Goal: Task Accomplishment & Management: Use online tool/utility

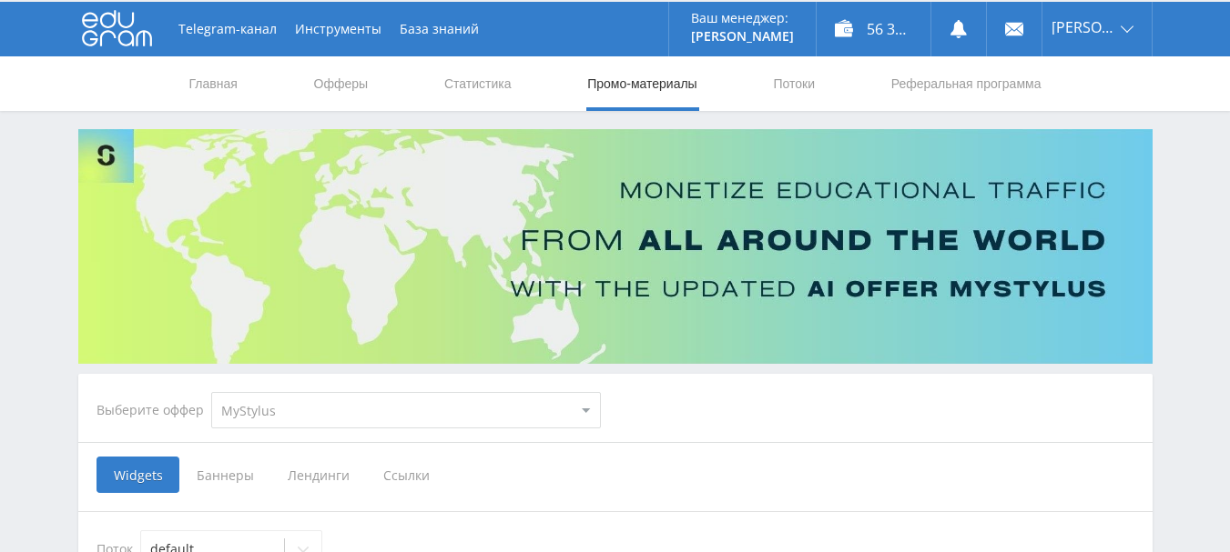
scroll to position [182, 0]
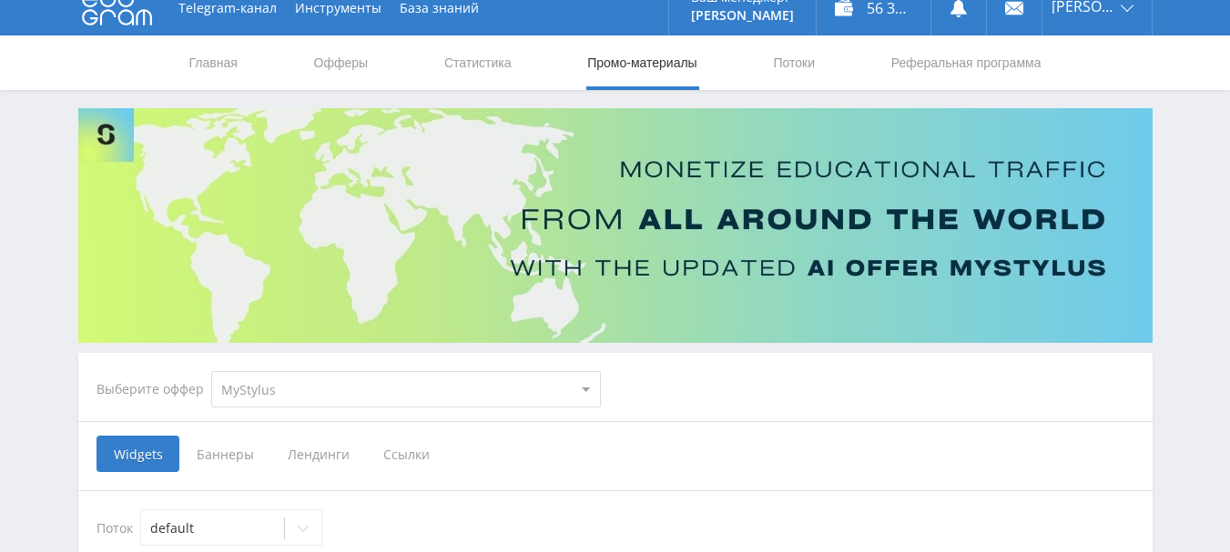
click at [272, 371] on select "MyStylus MyStylus - Revshare Кэмп Studybay Автор24 Studybay [GEOGRAPHIC_DATA] S…" at bounding box center [406, 389] width 390 height 36
select select "340"
click at [211, 371] on select "MyStylus MyStylus - Revshare Кэмп Studybay Автор24 Studybay [GEOGRAPHIC_DATA] S…" at bounding box center [406, 389] width 390 height 36
select select "340"
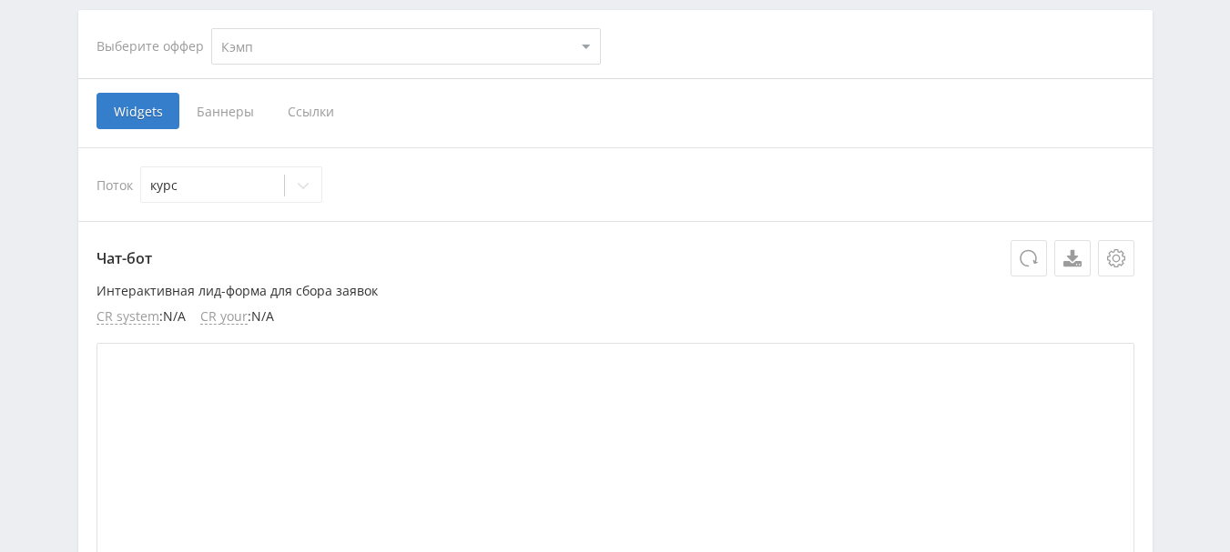
scroll to position [455, 0]
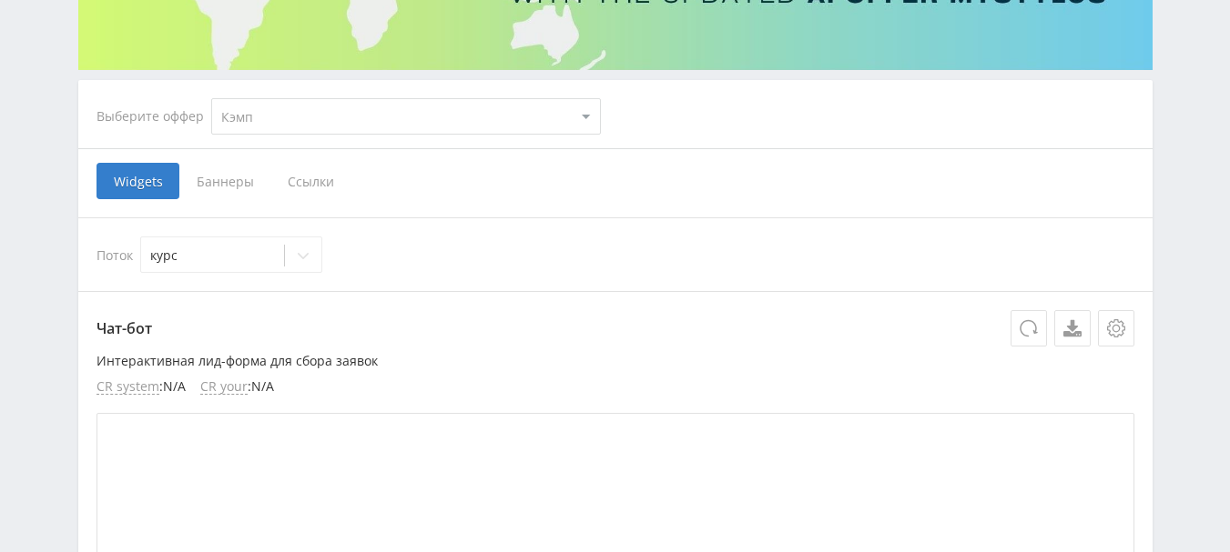
click at [320, 163] on span "Ссылки" at bounding box center [310, 181] width 81 height 36
click at [0, 0] on input "Ссылки" at bounding box center [0, 0] width 0 height 0
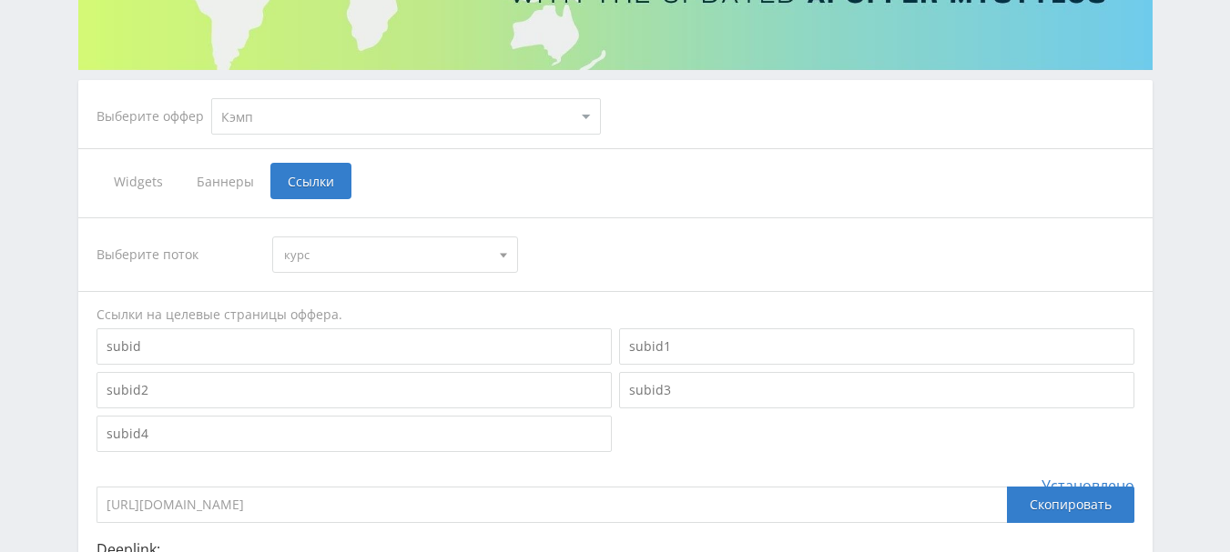
scroll to position [574, 0]
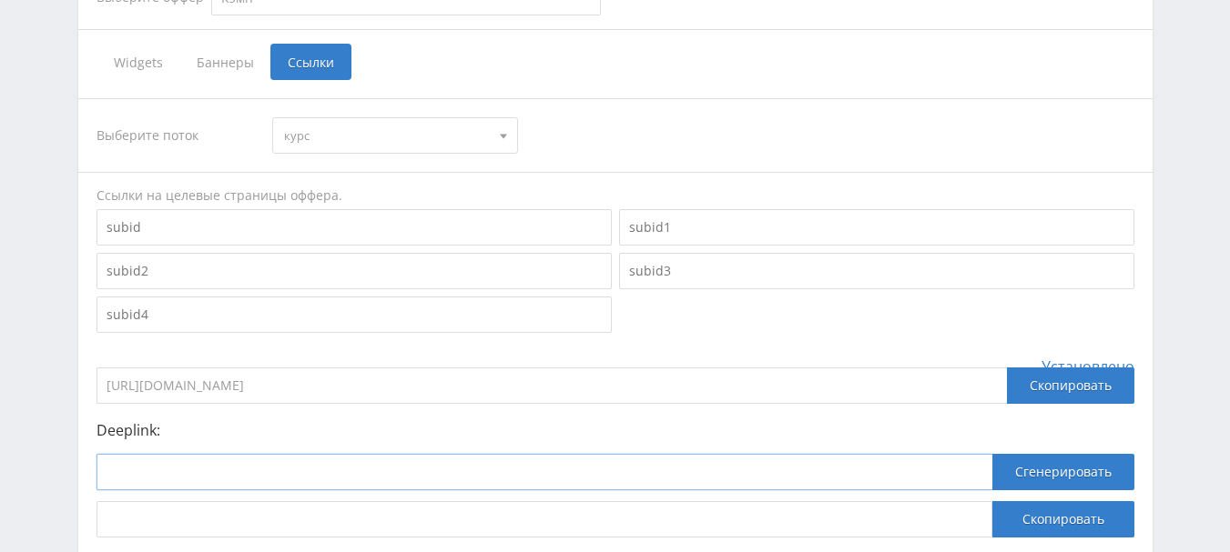
click at [368, 454] on input at bounding box center [544, 472] width 896 height 36
paste input "[URL]"
type input "[URL]"
click at [1088, 454] on button "Сгенерировать" at bounding box center [1063, 472] width 142 height 36
drag, startPoint x: 772, startPoint y: 389, endPoint x: 0, endPoint y: 434, distance: 773.2
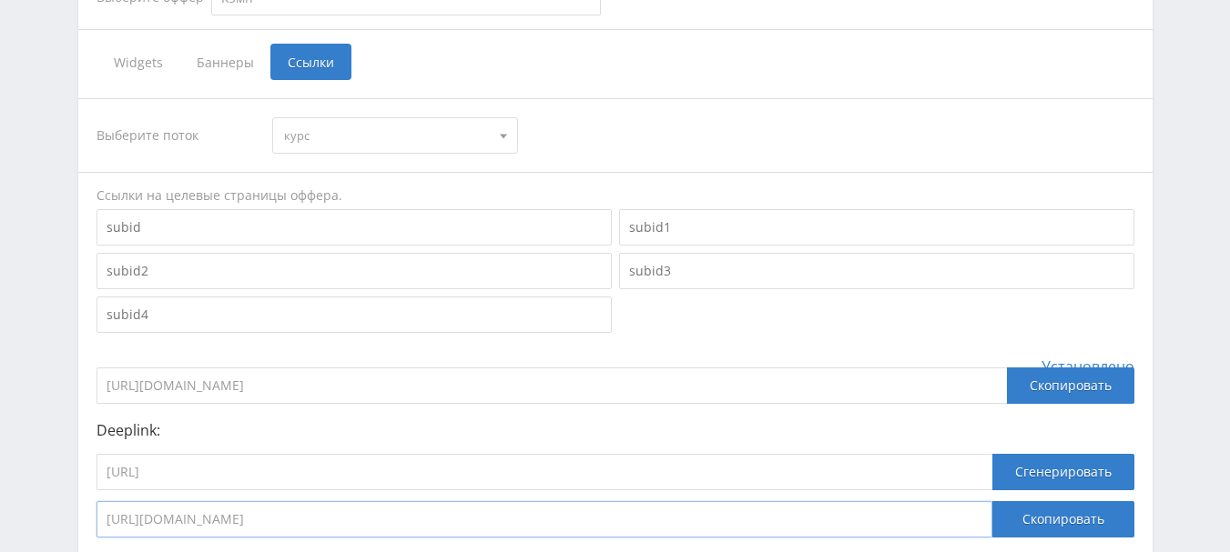
click at [0, 434] on div "Telegram-канал Инструменты База знаний Ваш менеджер: [PERSON_NAME] Alex Online …" at bounding box center [615, 136] width 1230 height 1094
click at [380, 454] on input "[URL]" at bounding box center [544, 472] width 896 height 36
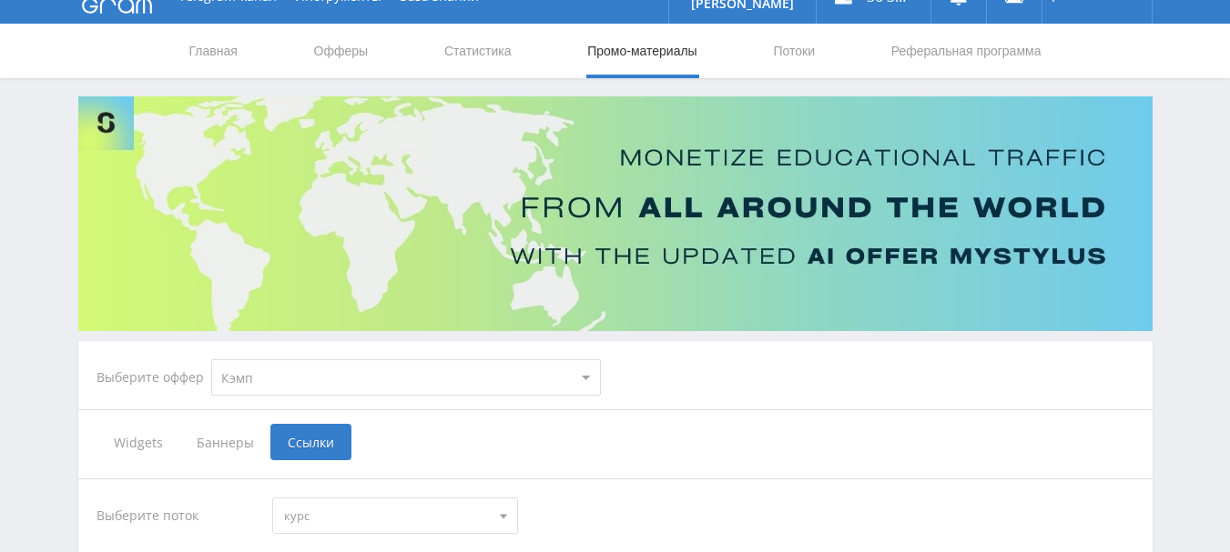
scroll to position [119, 0]
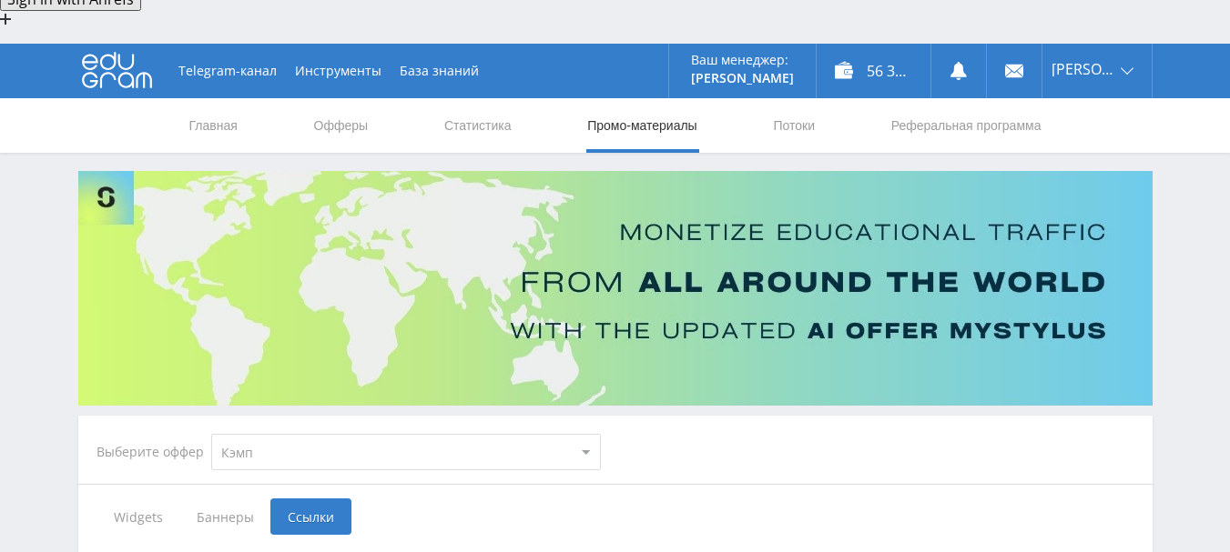
click at [328, 434] on select "MyStylus MyStylus - Revshare Кэмп Studybay Автор24 Studybay [GEOGRAPHIC_DATA] S…" at bounding box center [406, 452] width 390 height 36
select select "376"
click at [211, 434] on select "MyStylus MyStylus - Revshare Кэмп Studybay Автор24 Studybay [GEOGRAPHIC_DATA] S…" at bounding box center [406, 452] width 390 height 36
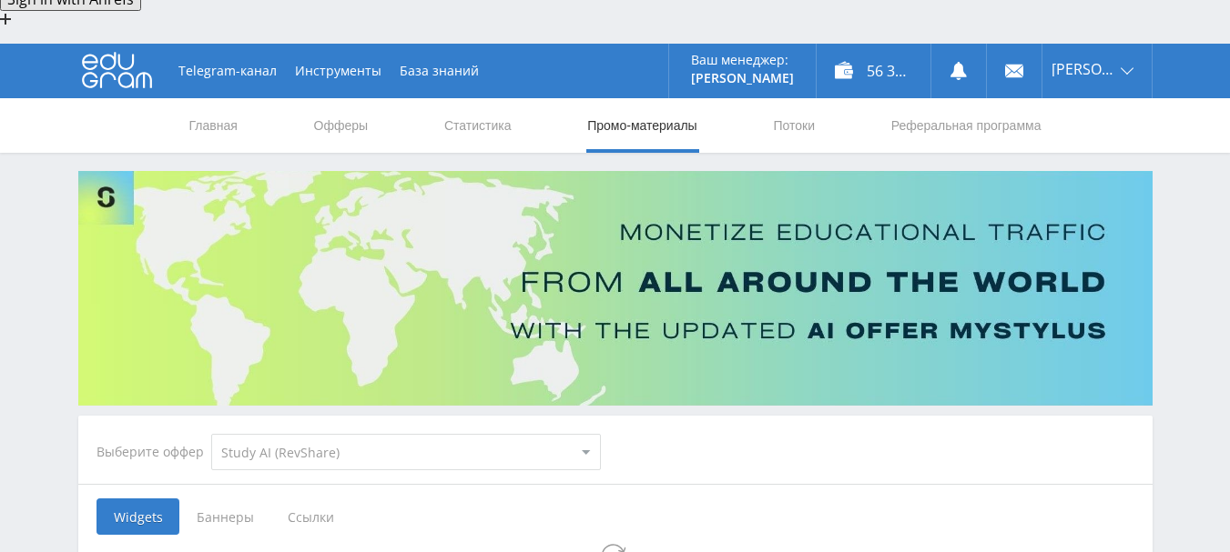
select select "376"
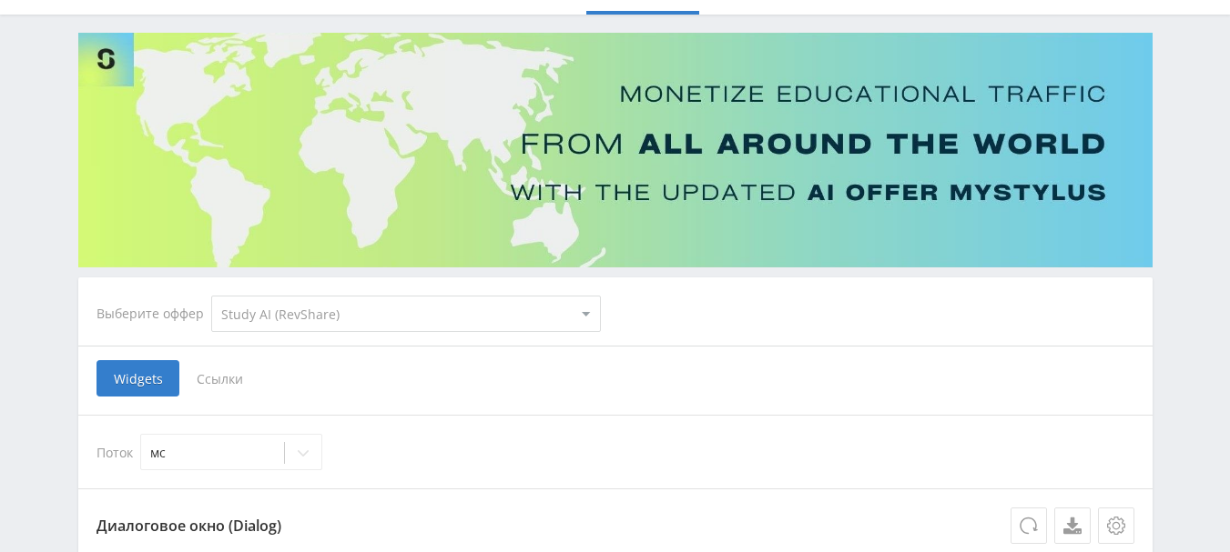
scroll to position [301, 0]
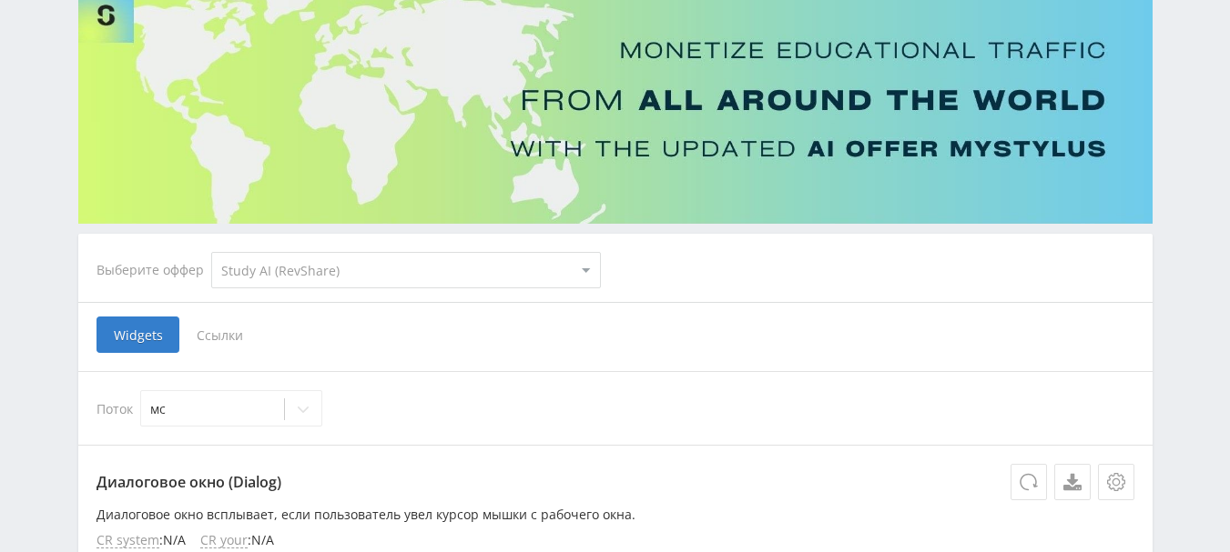
click at [228, 317] on span "Ссылки" at bounding box center [219, 335] width 81 height 36
click at [0, 0] on input "Ссылки" at bounding box center [0, 0] width 0 height 0
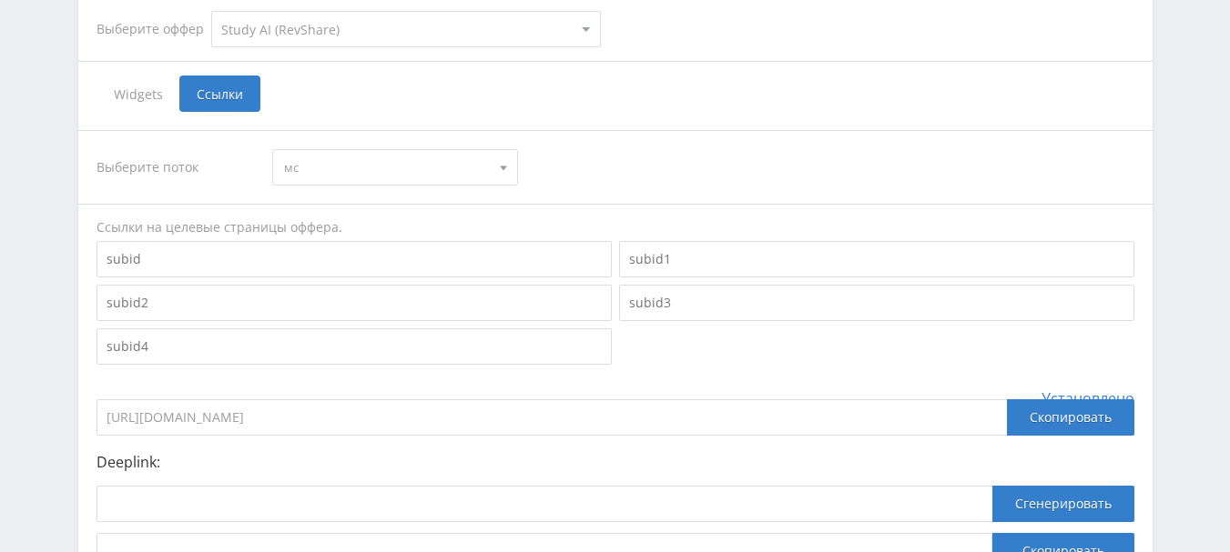
scroll to position [574, 0]
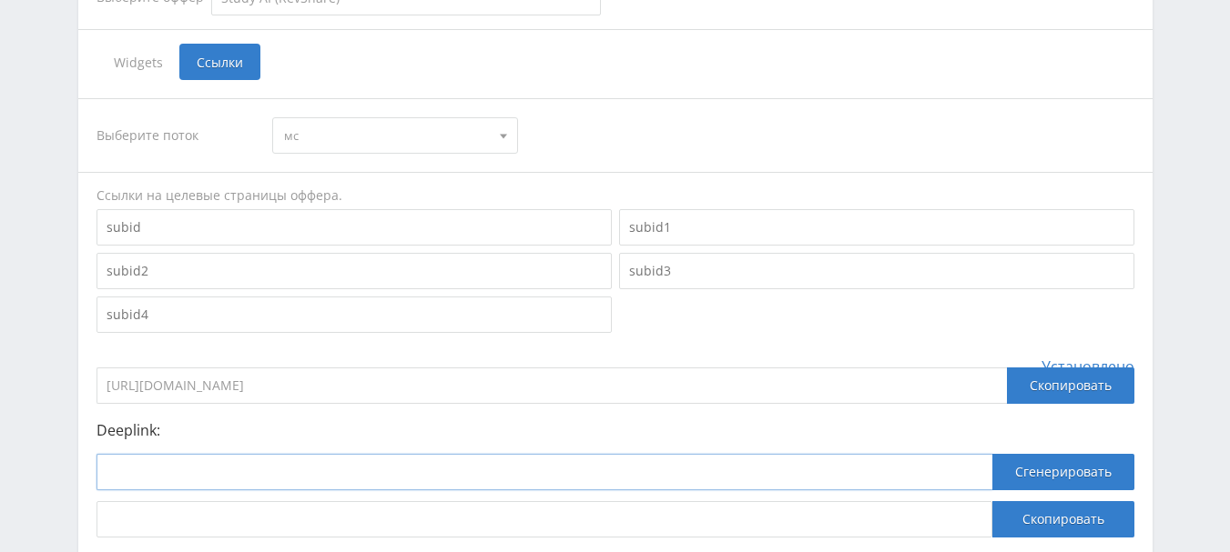
click at [329, 454] on input at bounding box center [544, 472] width 896 height 36
paste input "[URL]"
type input "[URL]"
click at [1091, 454] on button "Сгенерировать" at bounding box center [1063, 472] width 142 height 36
click at [753, 502] on input "[URL][DOMAIN_NAME]" at bounding box center [544, 520] width 896 height 36
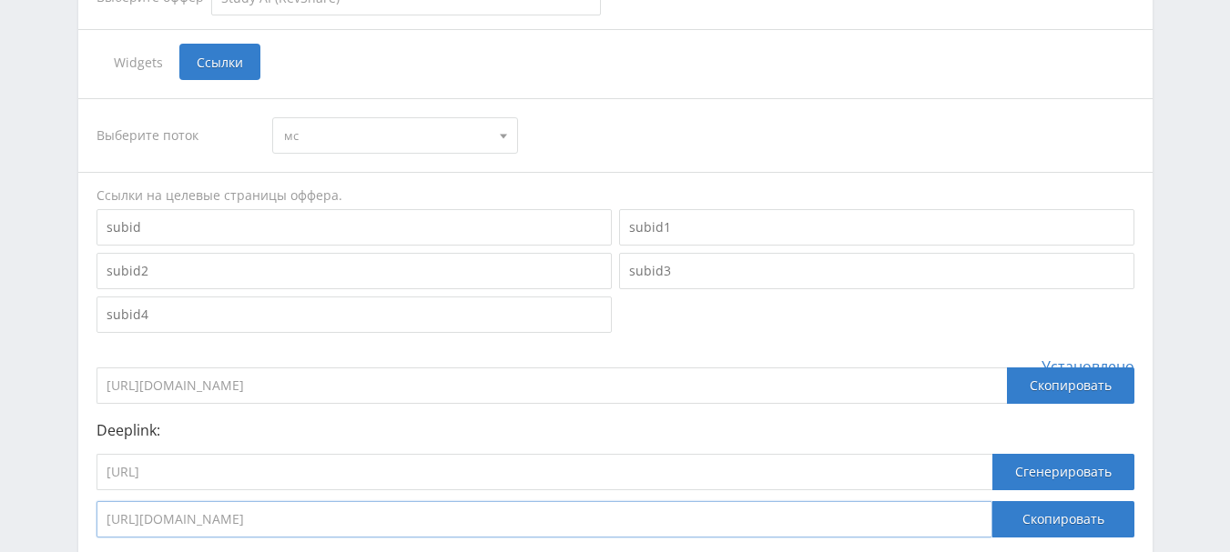
drag, startPoint x: 754, startPoint y: 386, endPoint x: 58, endPoint y: 411, distance: 695.9
click at [58, 411] on div "Telegram-канал Инструменты База знаний Ваш менеджер: [PERSON_NAME] Alex Online …" at bounding box center [615, 136] width 1230 height 1094
drag, startPoint x: 390, startPoint y: 360, endPoint x: 101, endPoint y: 346, distance: 288.9
click at [101, 454] on input "[URL]" at bounding box center [544, 472] width 896 height 36
paste input "[URL]"
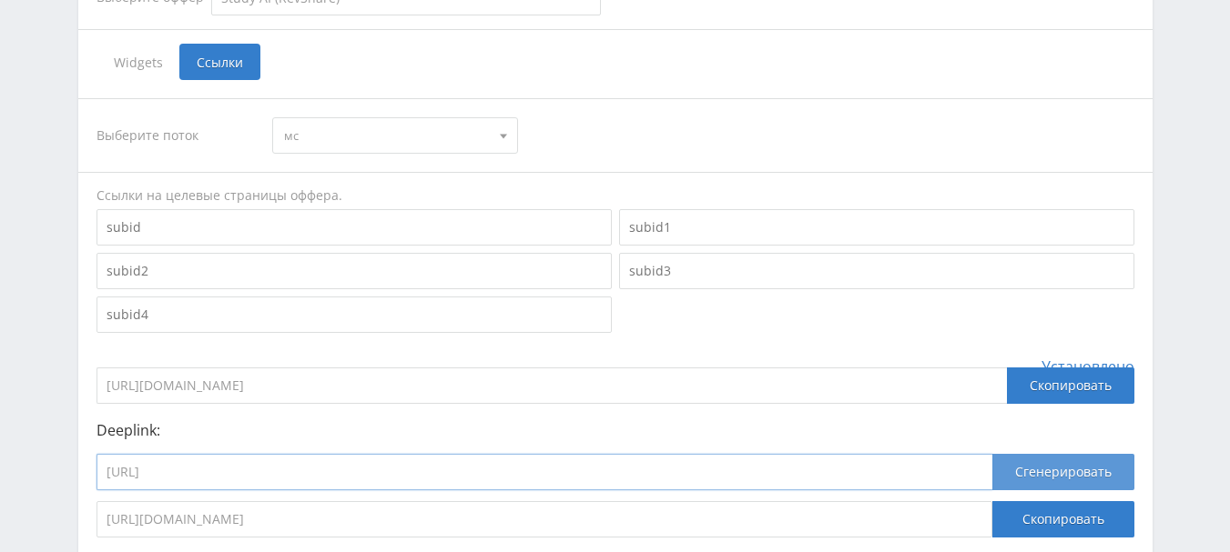
type input "[URL]"
click at [1102, 454] on button "Сгенерировать" at bounding box center [1063, 472] width 142 height 36
drag, startPoint x: 861, startPoint y: 392, endPoint x: 106, endPoint y: 441, distance: 756.1
click at [106, 441] on div "Выберите оффер MyStylus MyStylus - Revshare Кэмп Studybay Автор24 Studybay [GEO…" at bounding box center [615, 272] width 1074 height 622
drag, startPoint x: 481, startPoint y: 339, endPoint x: 47, endPoint y: 363, distance: 434.9
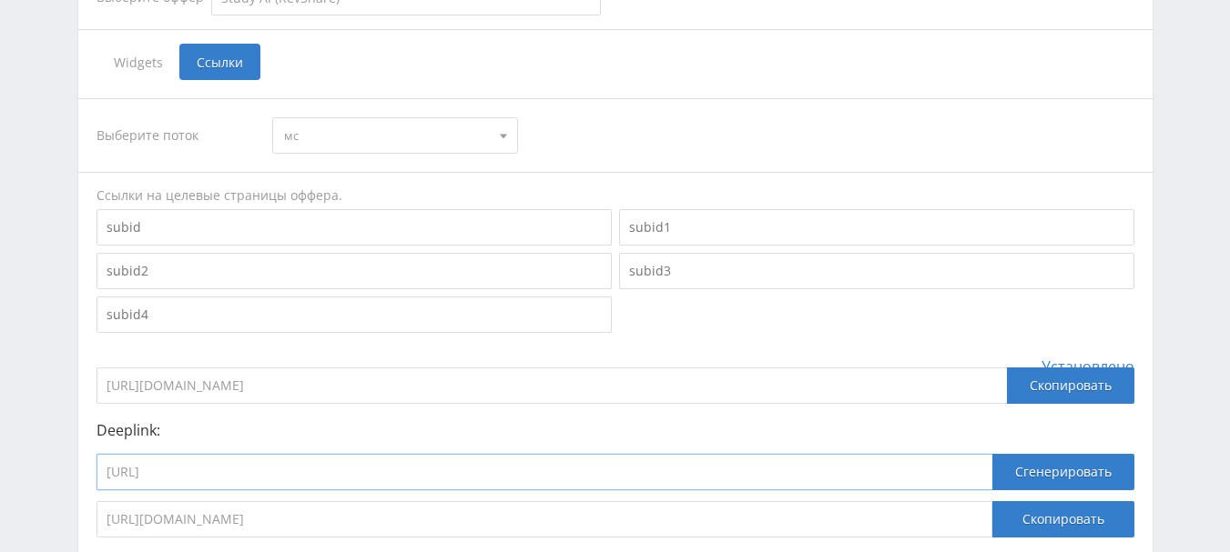
click at [47, 363] on div "Telegram-канал Инструменты База знаний Ваш менеджер: [PERSON_NAME] Alex Online …" at bounding box center [615, 136] width 1230 height 1094
paste input "generator-resheniya-zadach"
type input "[URL]"
click at [1031, 454] on button "Сгенерировать" at bounding box center [1063, 472] width 142 height 36
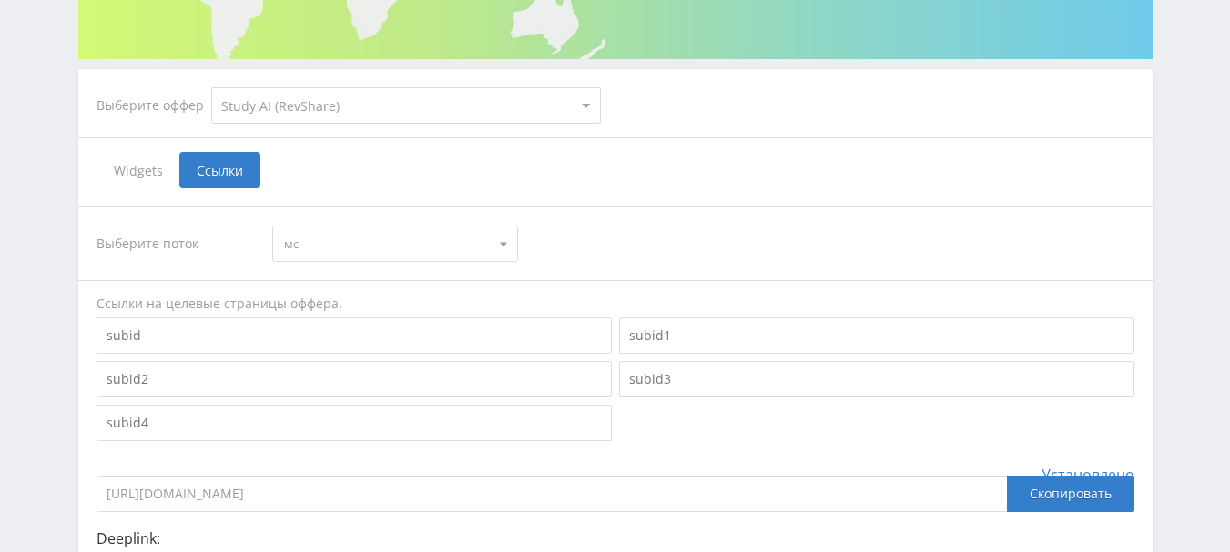
scroll to position [301, 0]
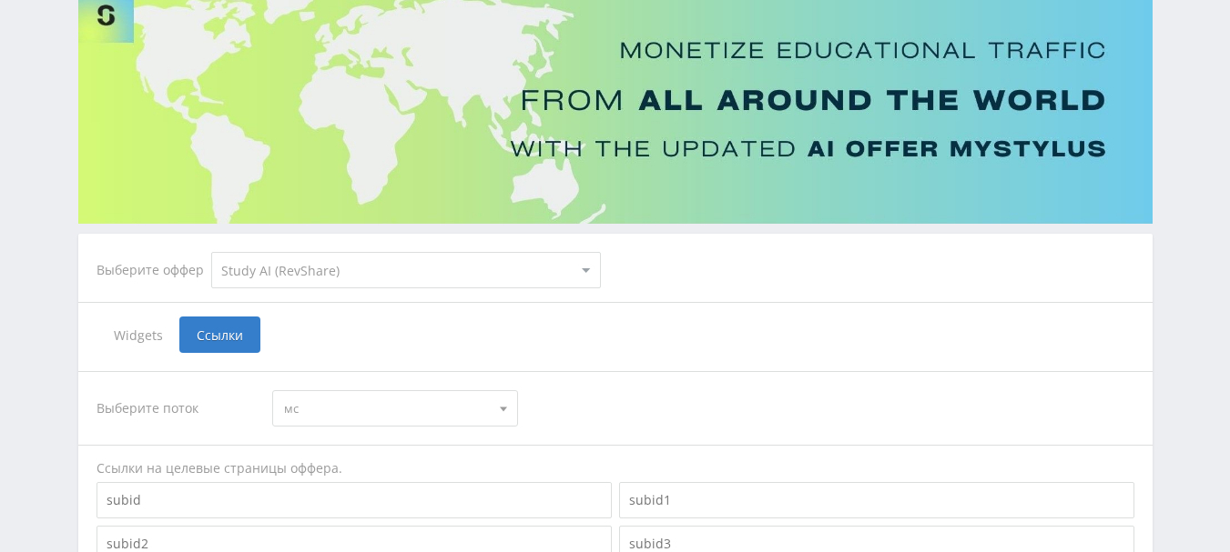
click at [338, 252] on select "MyStylus MyStylus - Revshare Кэмп Studybay Автор24 Studybay [GEOGRAPHIC_DATA] S…" at bounding box center [406, 270] width 390 height 36
select select "340"
click at [211, 252] on select "MyStylus MyStylus - Revshare Кэмп Studybay Автор24 Studybay [GEOGRAPHIC_DATA] S…" at bounding box center [406, 270] width 390 height 36
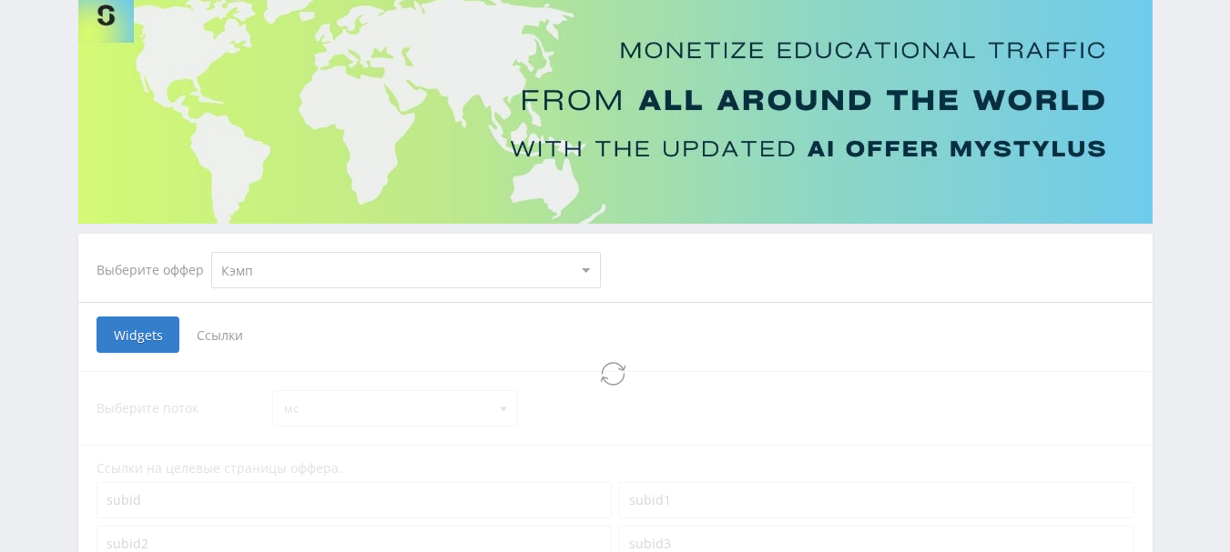
select select "340"
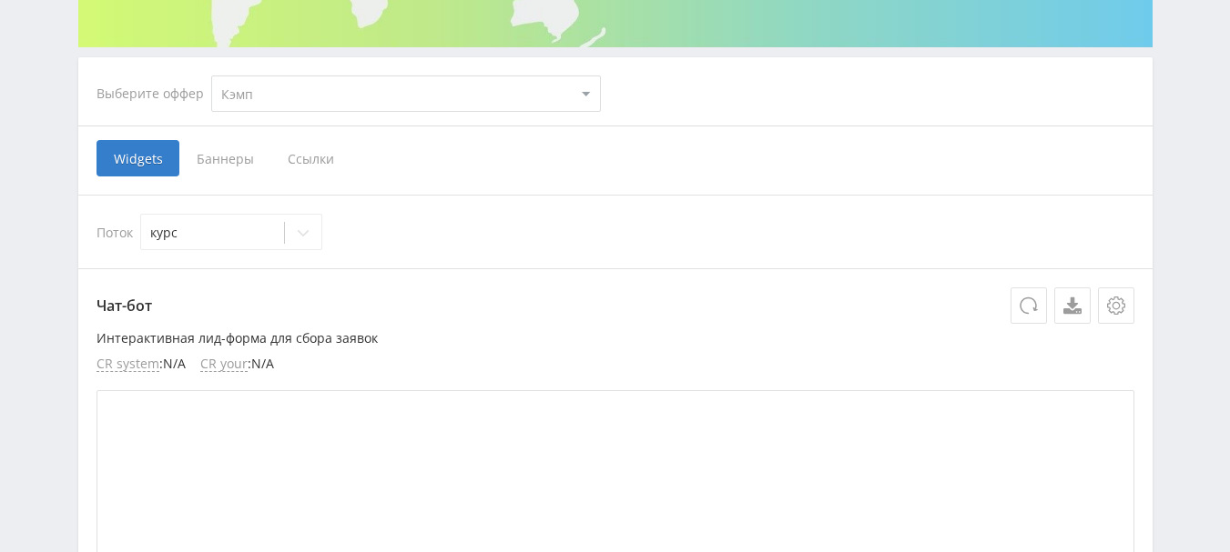
scroll to position [372, 0]
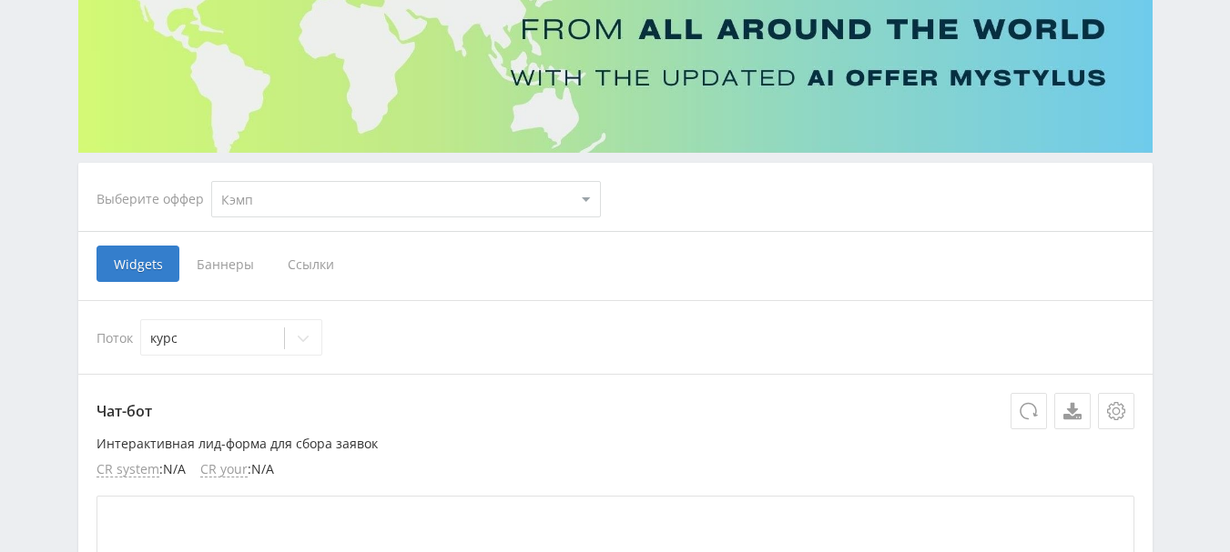
click at [301, 246] on span "Ссылки" at bounding box center [310, 264] width 81 height 36
click at [0, 0] on input "Ссылки" at bounding box center [0, 0] width 0 height 0
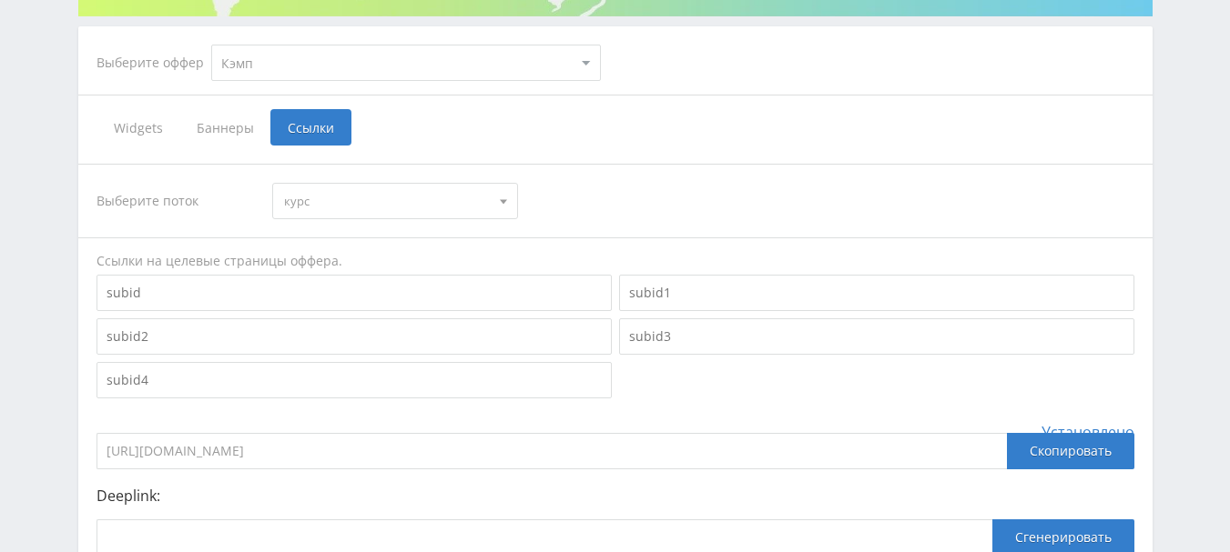
scroll to position [574, 0]
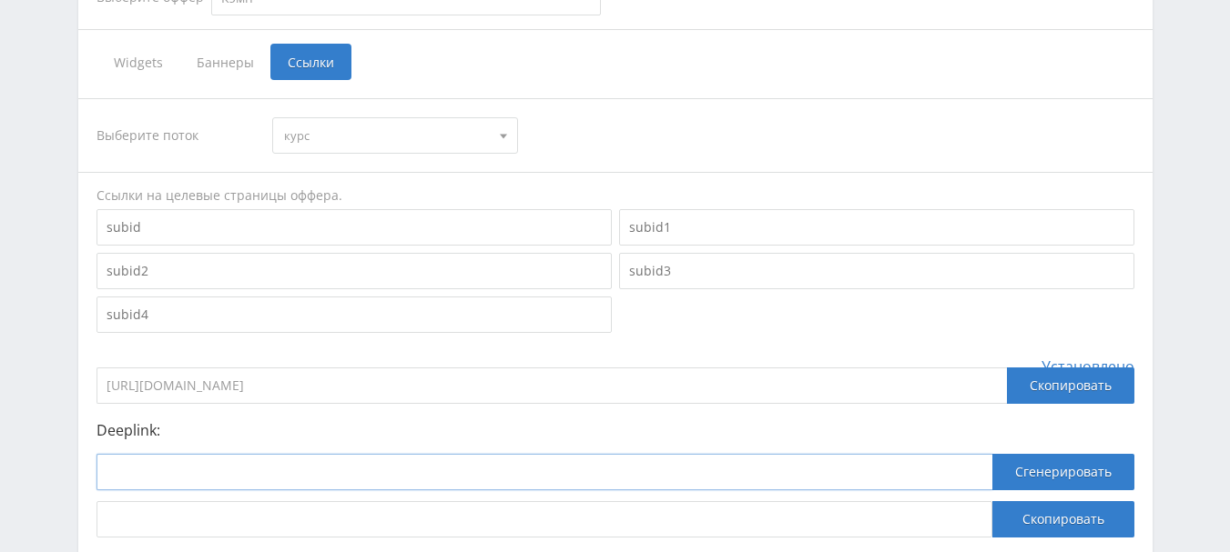
click at [380, 454] on input at bounding box center [544, 472] width 896 height 36
paste input "[URL]"
type input "[URL]"
click at [1039, 454] on button "Сгенерировать" at bounding box center [1063, 472] width 142 height 36
drag, startPoint x: 848, startPoint y: 389, endPoint x: 99, endPoint y: 440, distance: 750.8
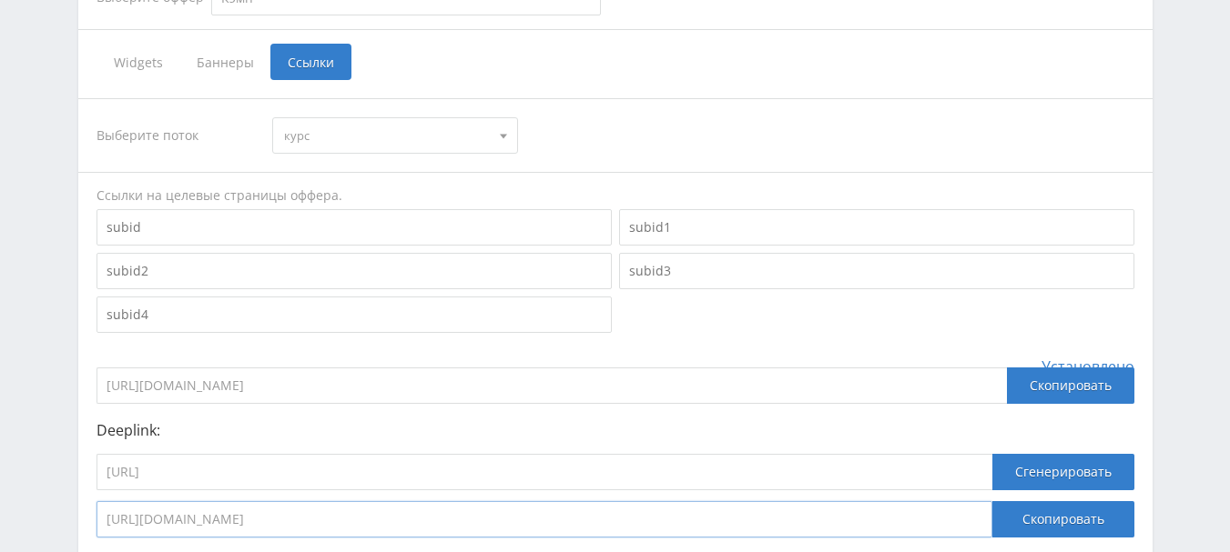
click at [99, 440] on div "Выберите оффер MyStylus MyStylus - Revshare Кэмп Studybay Автор24 Studybay [GEO…" at bounding box center [615, 272] width 1074 height 622
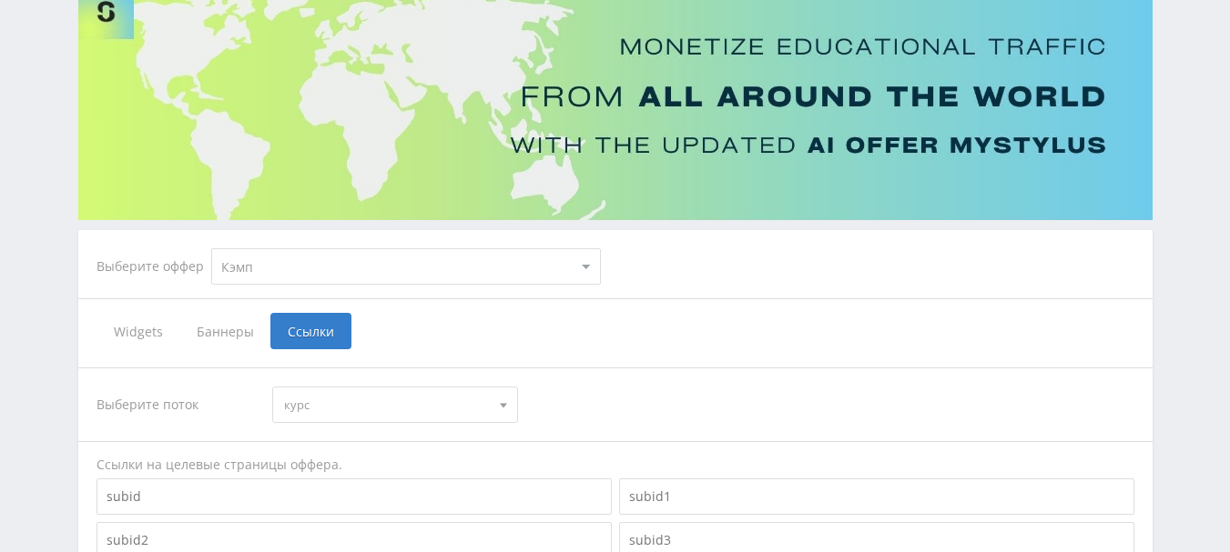
scroll to position [301, 0]
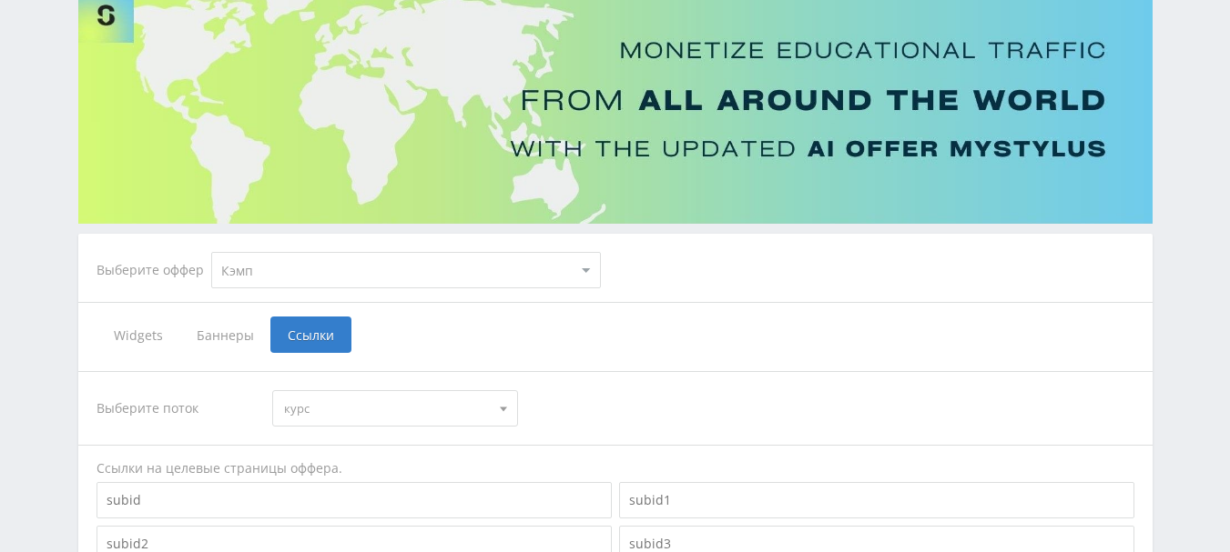
click at [323, 252] on select "MyStylus MyStylus - Revshare Кэмп Studybay Автор24 Studybay [GEOGRAPHIC_DATA] S…" at bounding box center [406, 270] width 390 height 36
select select "376"
click at [211, 252] on select "MyStylus MyStylus - Revshare Кэмп Studybay Автор24 Studybay [GEOGRAPHIC_DATA] S…" at bounding box center [406, 270] width 390 height 36
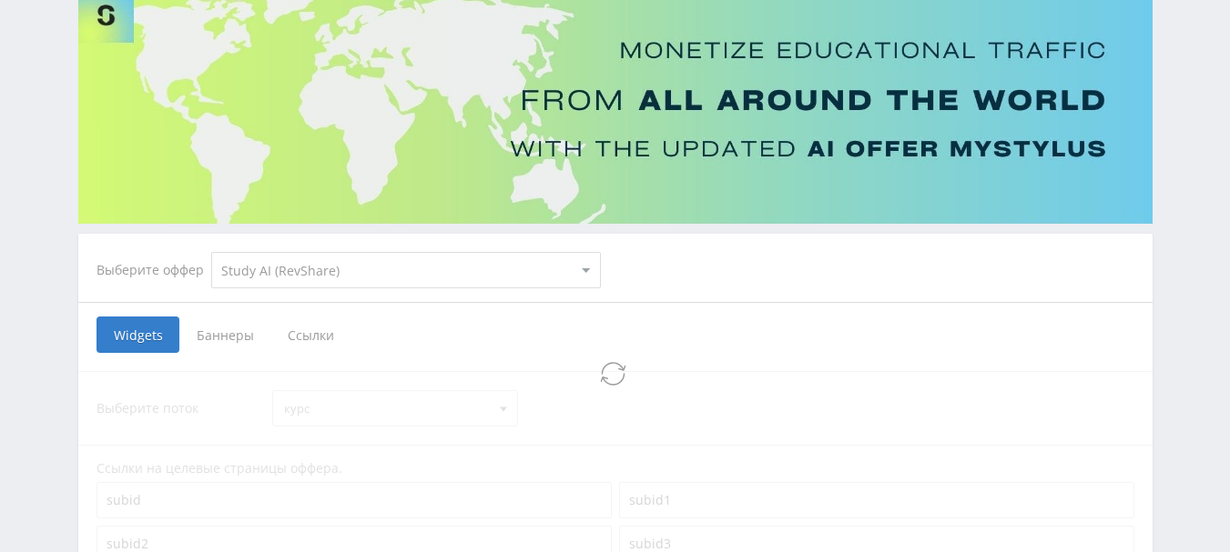
select select "376"
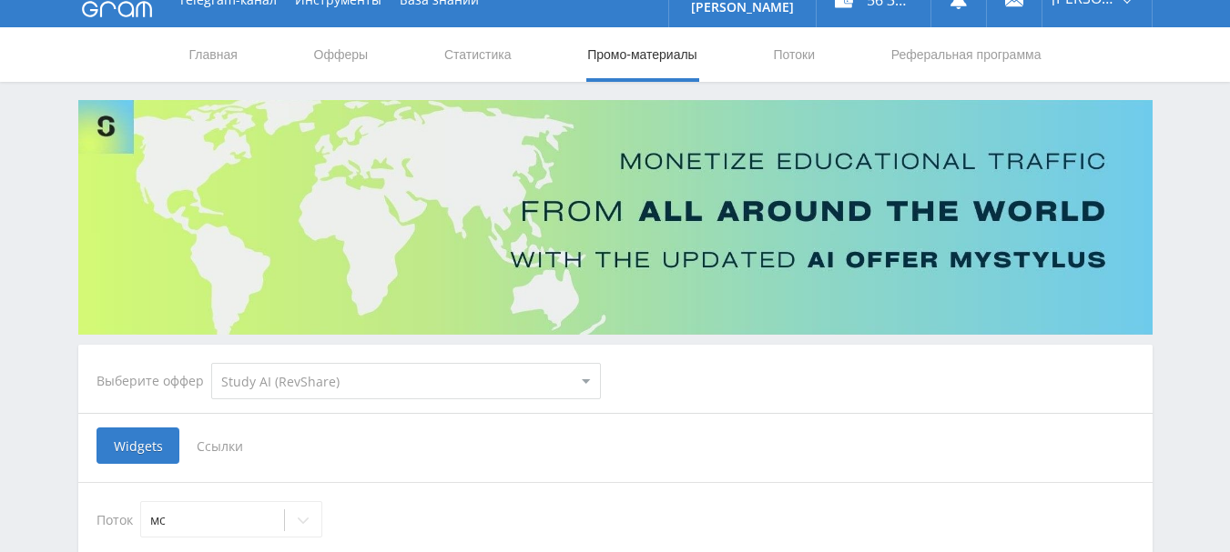
scroll to position [147, 0]
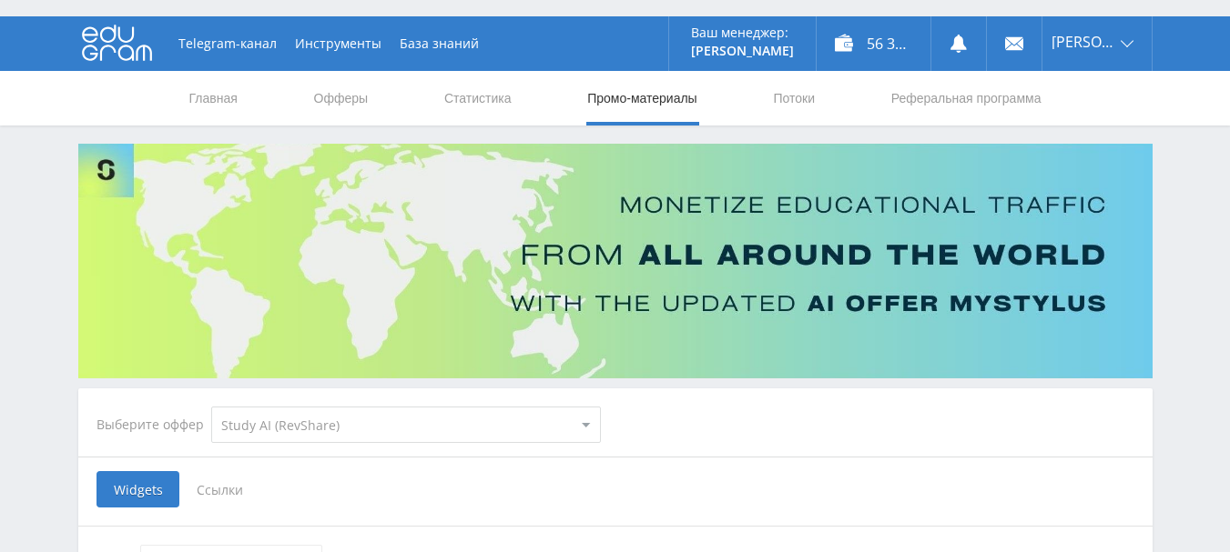
click at [228, 471] on span "Ссылки" at bounding box center [219, 489] width 81 height 36
click at [0, 0] on input "Ссылки" at bounding box center [0, 0] width 0 height 0
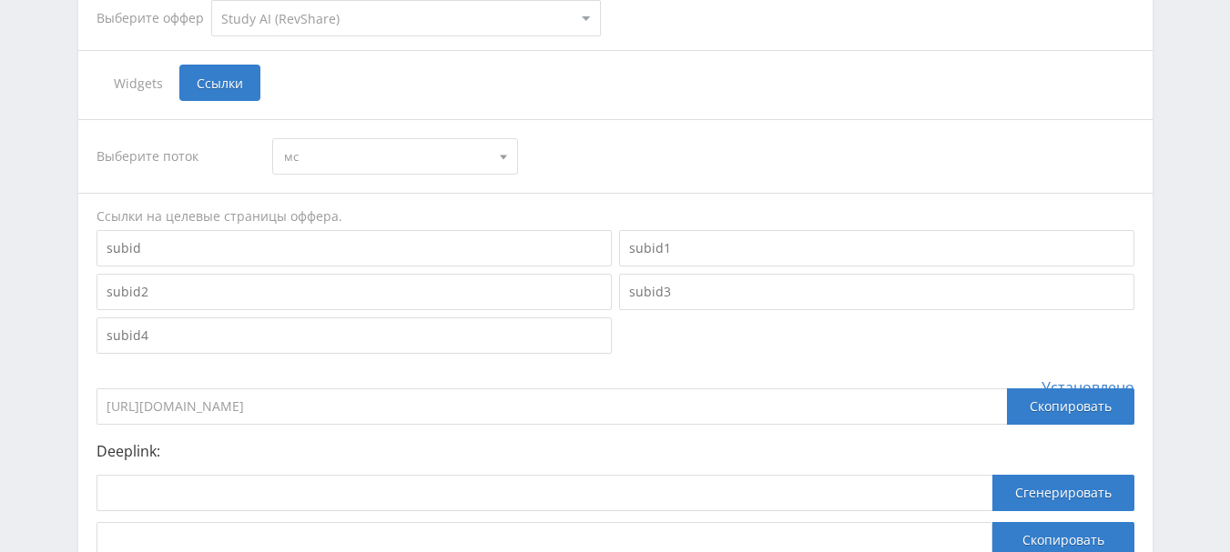
scroll to position [574, 0]
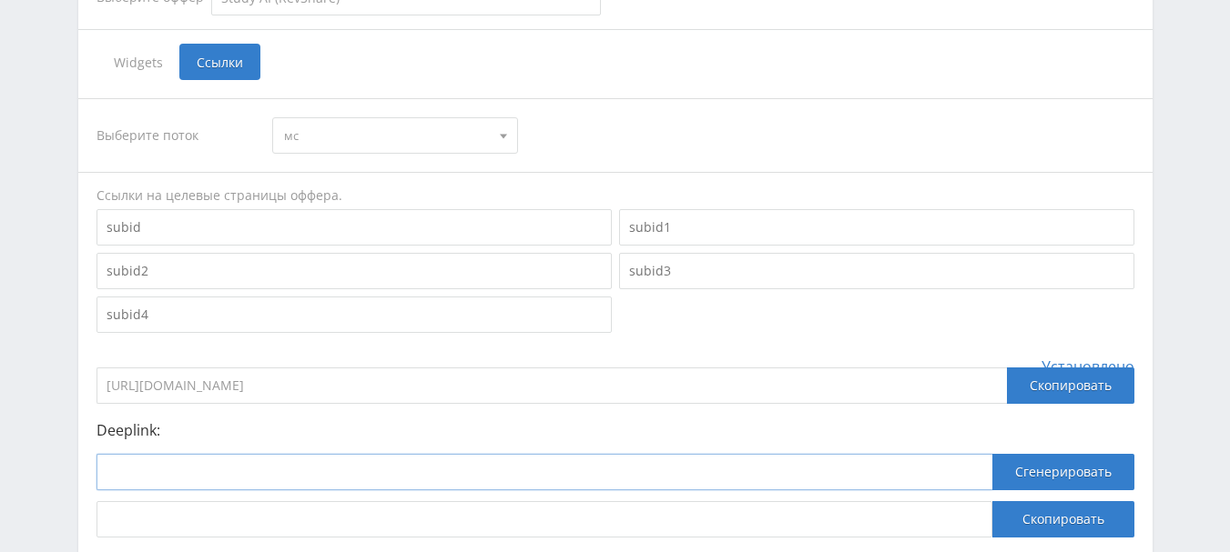
click at [287, 454] on input at bounding box center [544, 472] width 896 height 36
paste input "[URL]"
type input "[URL]"
click at [1064, 454] on button "Сгенерировать" at bounding box center [1063, 472] width 142 height 36
click at [1007, 502] on button "Скопировать" at bounding box center [1063, 520] width 142 height 36
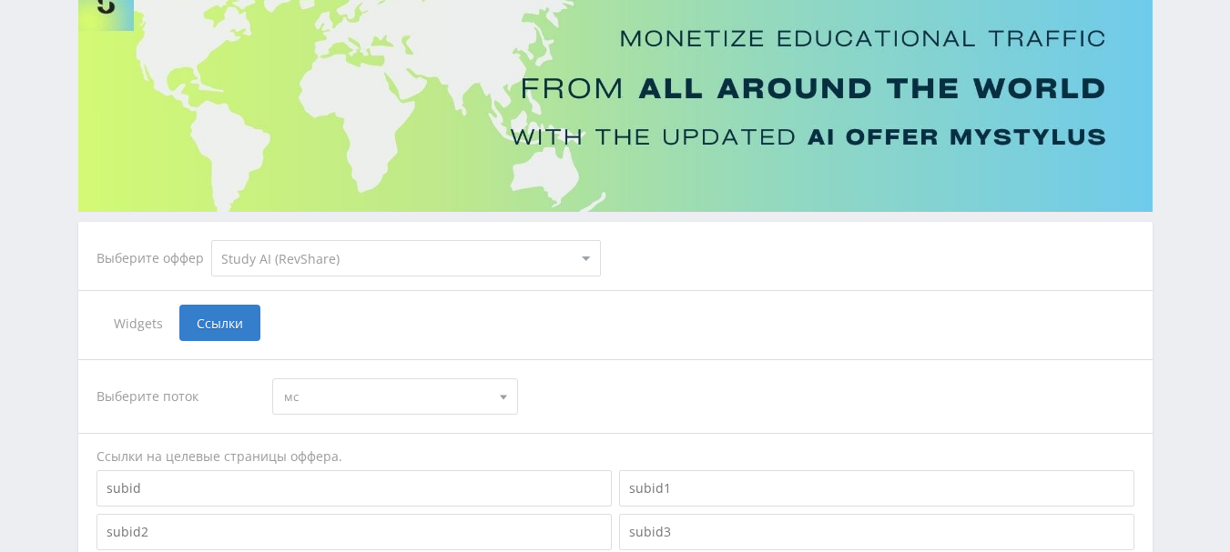
scroll to position [210, 0]
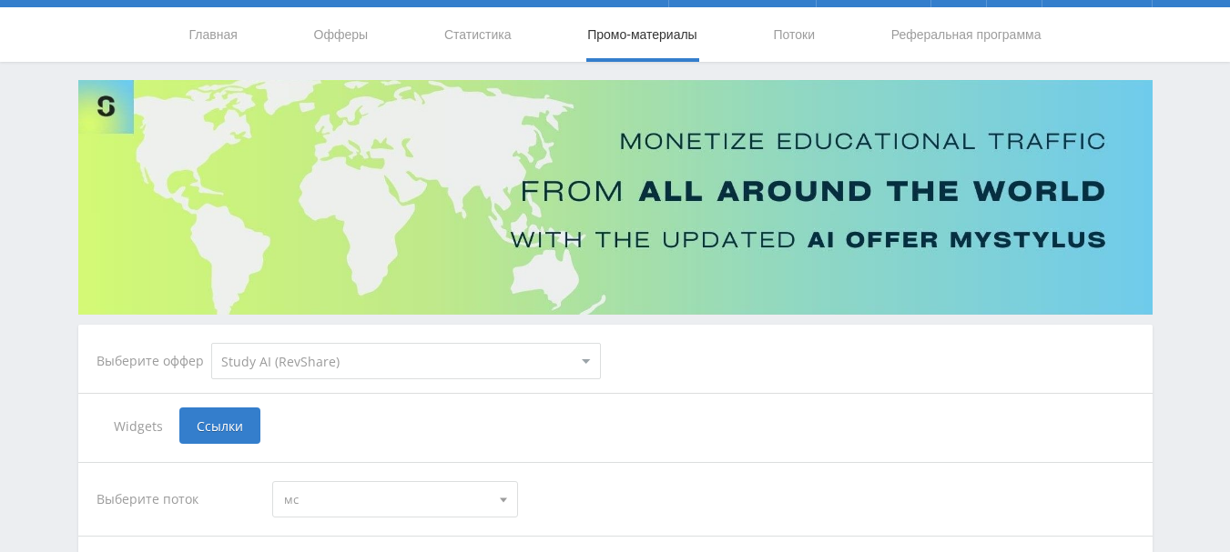
click at [358, 343] on select "MyStylus MyStylus - Revshare Кэмп Studybay Автор24 Studybay [GEOGRAPHIC_DATA] S…" at bounding box center [406, 361] width 390 height 36
select select "340"
click at [211, 343] on select "MyStylus MyStylus - Revshare Кэмп Studybay Автор24 Studybay [GEOGRAPHIC_DATA] S…" at bounding box center [406, 361] width 390 height 36
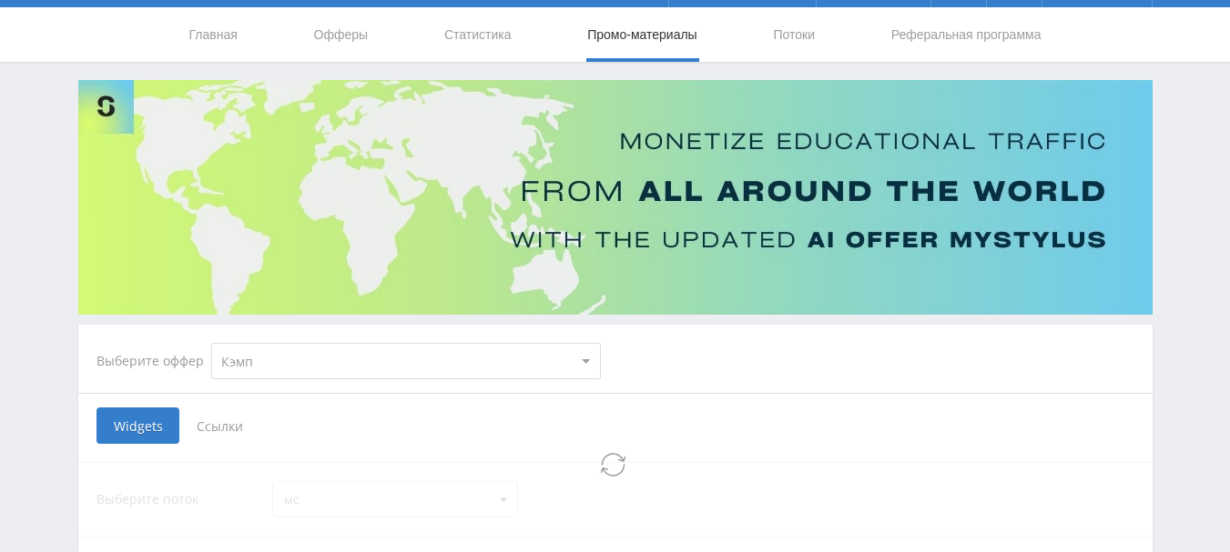
select select "340"
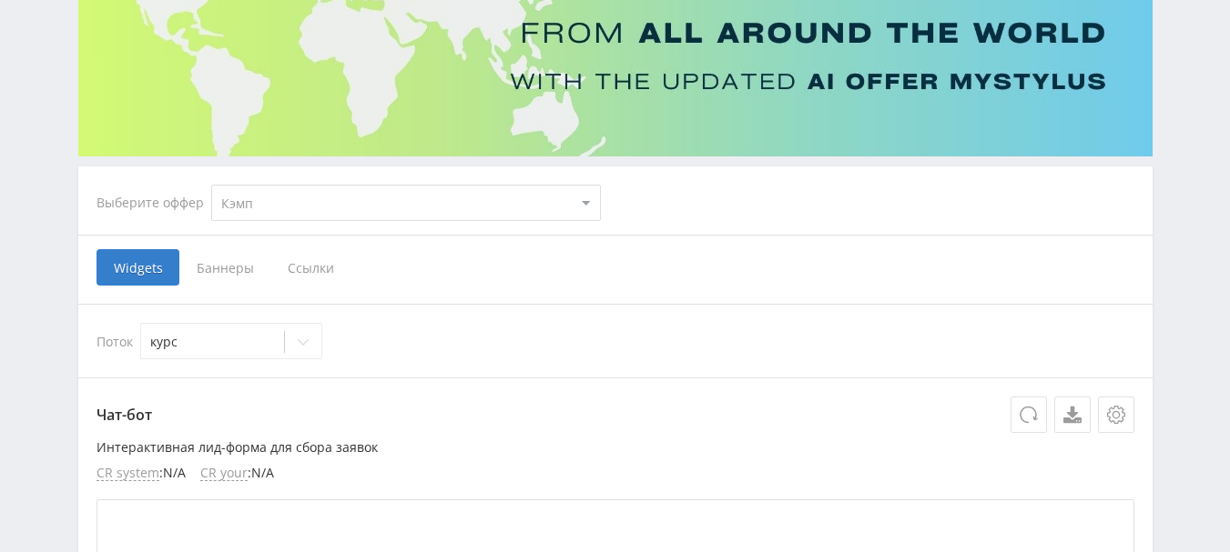
scroll to position [372, 0]
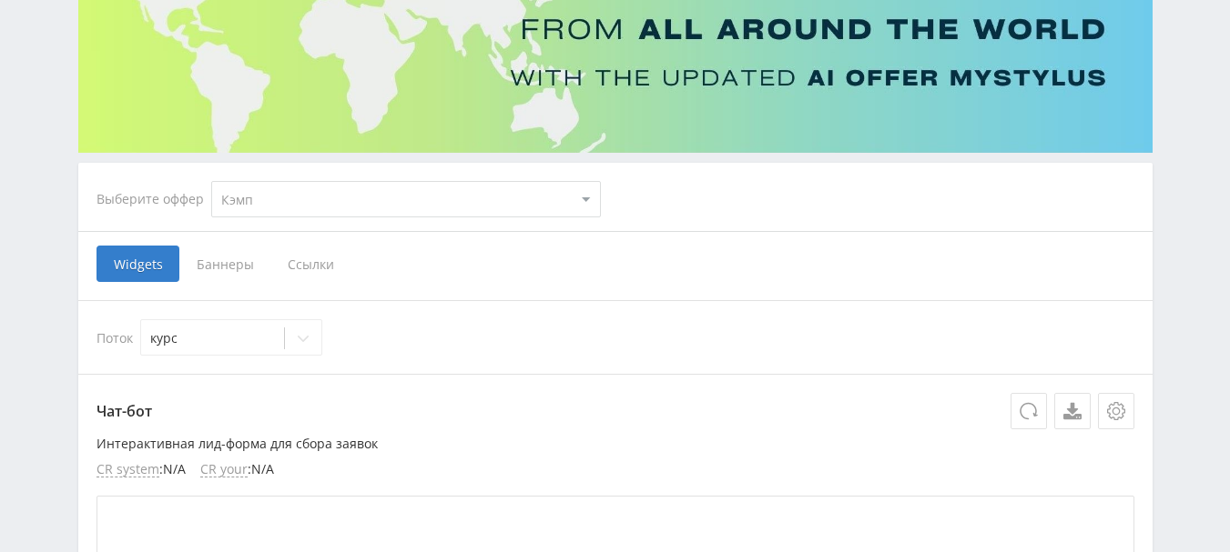
click at [299, 246] on span "Ссылки" at bounding box center [310, 264] width 81 height 36
click at [0, 0] on input "Ссылки" at bounding box center [0, 0] width 0 height 0
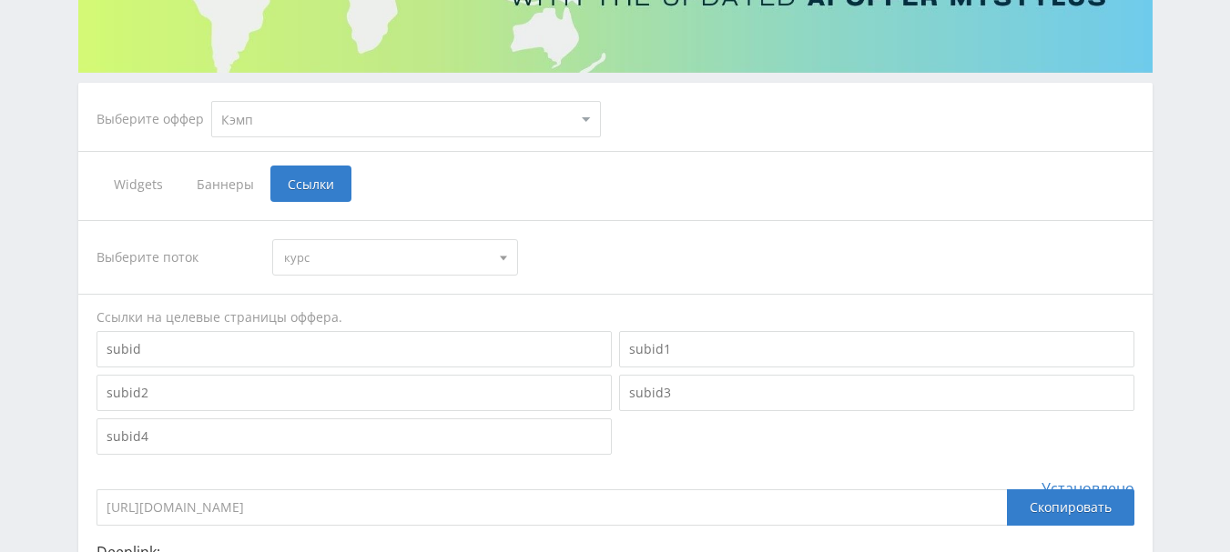
scroll to position [554, 0]
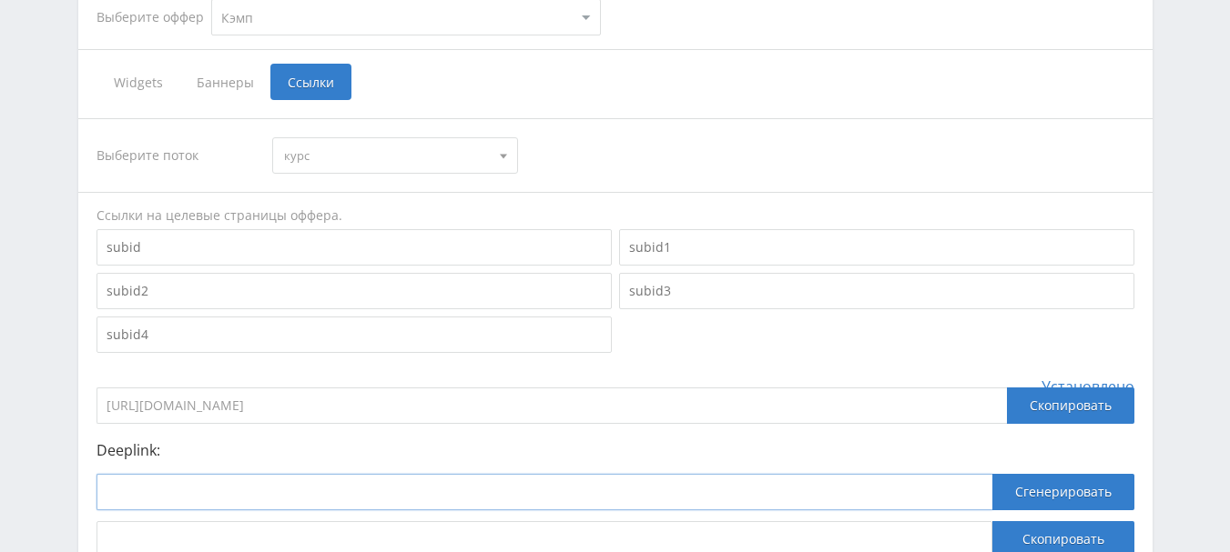
click at [309, 474] on input at bounding box center [544, 492] width 896 height 36
click at [282, 474] on input at bounding box center [544, 492] width 896 height 36
paste input "[URL]"
type input "[URL]"
click at [1012, 474] on button "Сгенерировать" at bounding box center [1063, 492] width 142 height 36
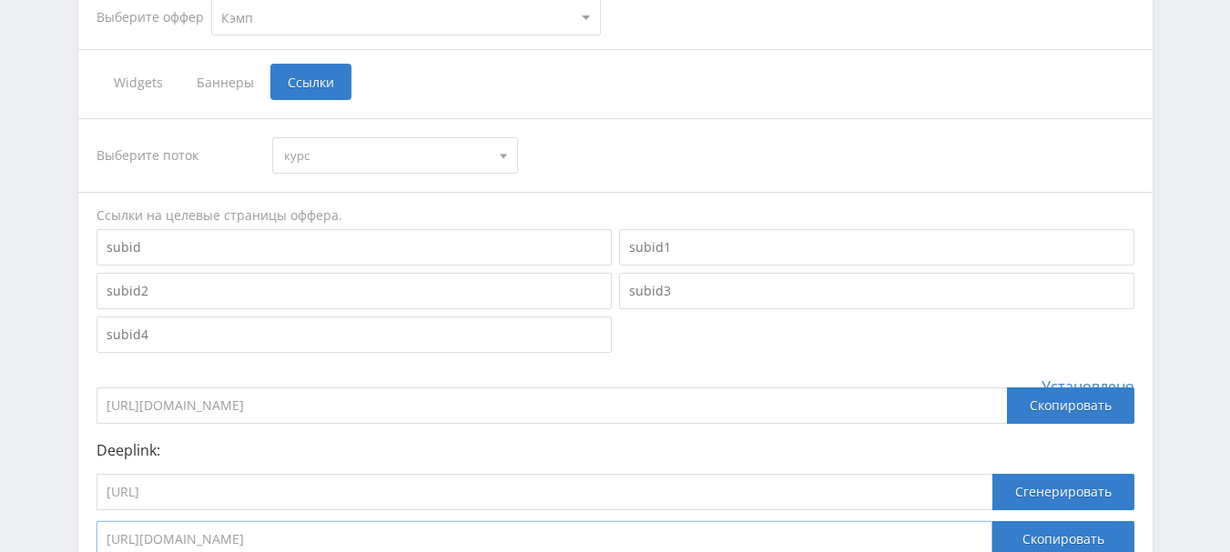
drag, startPoint x: 860, startPoint y: 403, endPoint x: 90, endPoint y: 421, distance: 770.2
click at [90, 421] on div "Выберите поток курс курс default Ссылки на целевые страницы оффера. Установлено…" at bounding box center [615, 337] width 1074 height 475
